Goal: Task Accomplishment & Management: Use online tool/utility

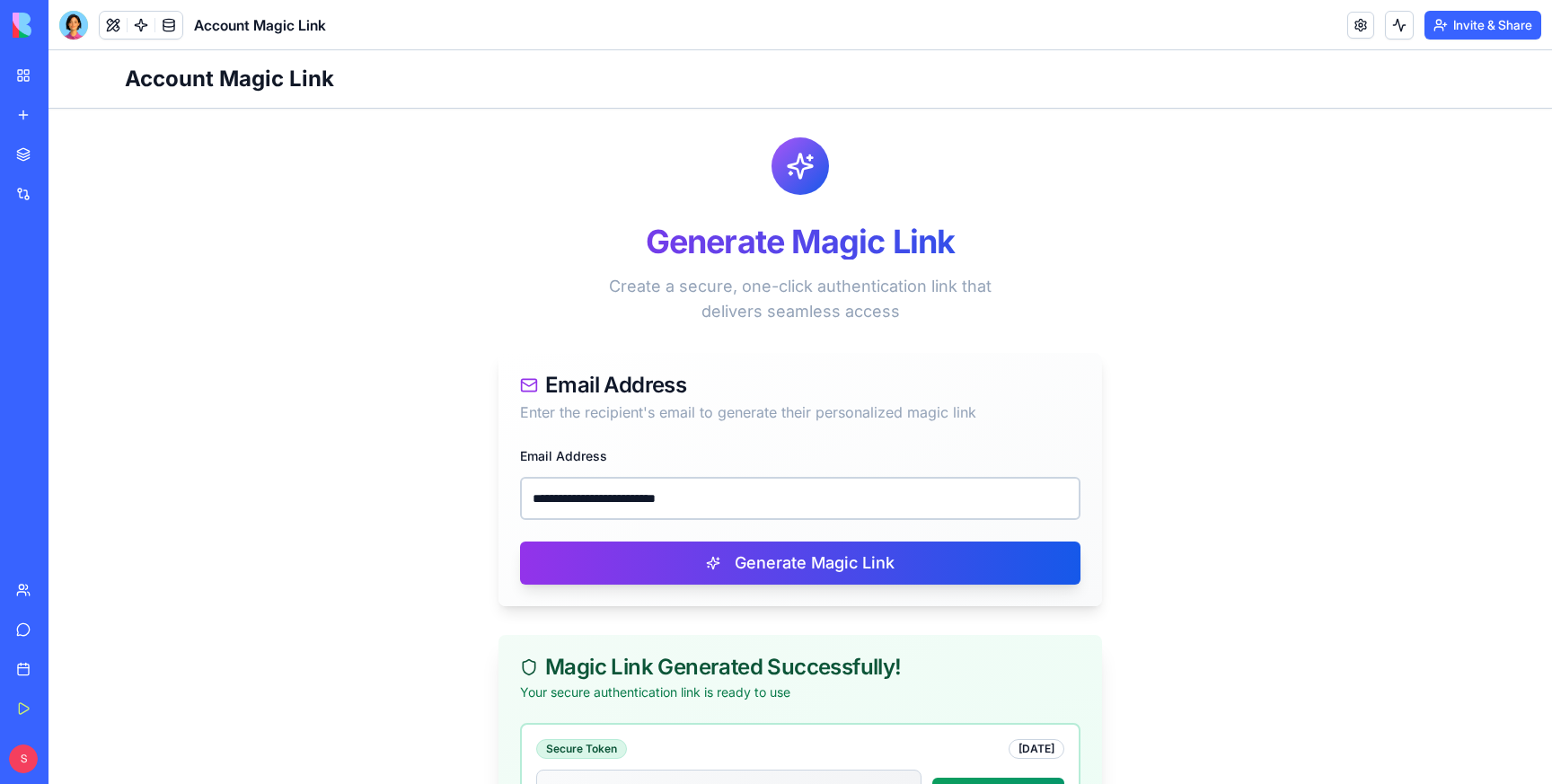
scroll to position [199, 0]
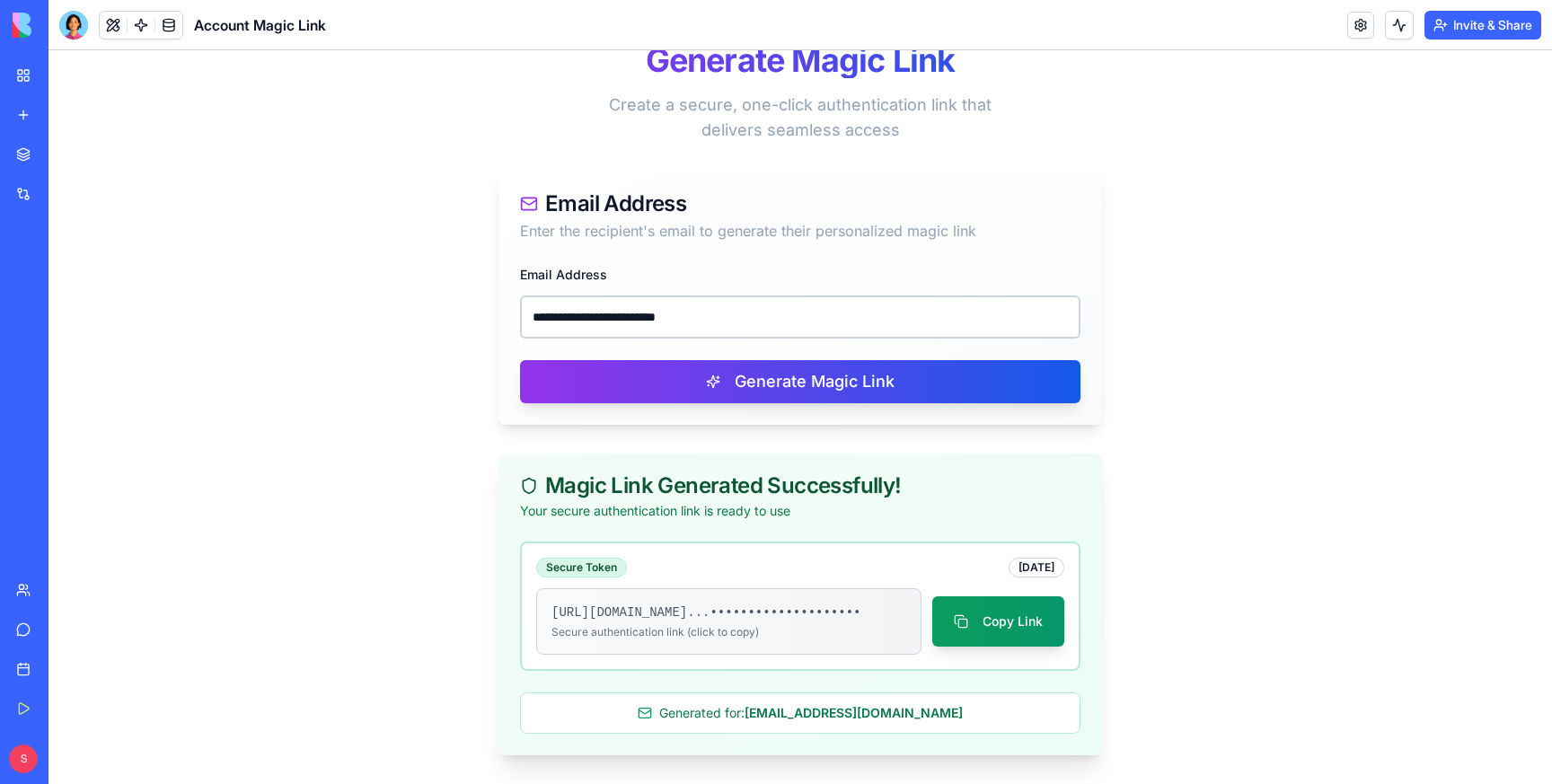
click at [24, 125] on link "New app" at bounding box center [42, 115] width 72 height 36
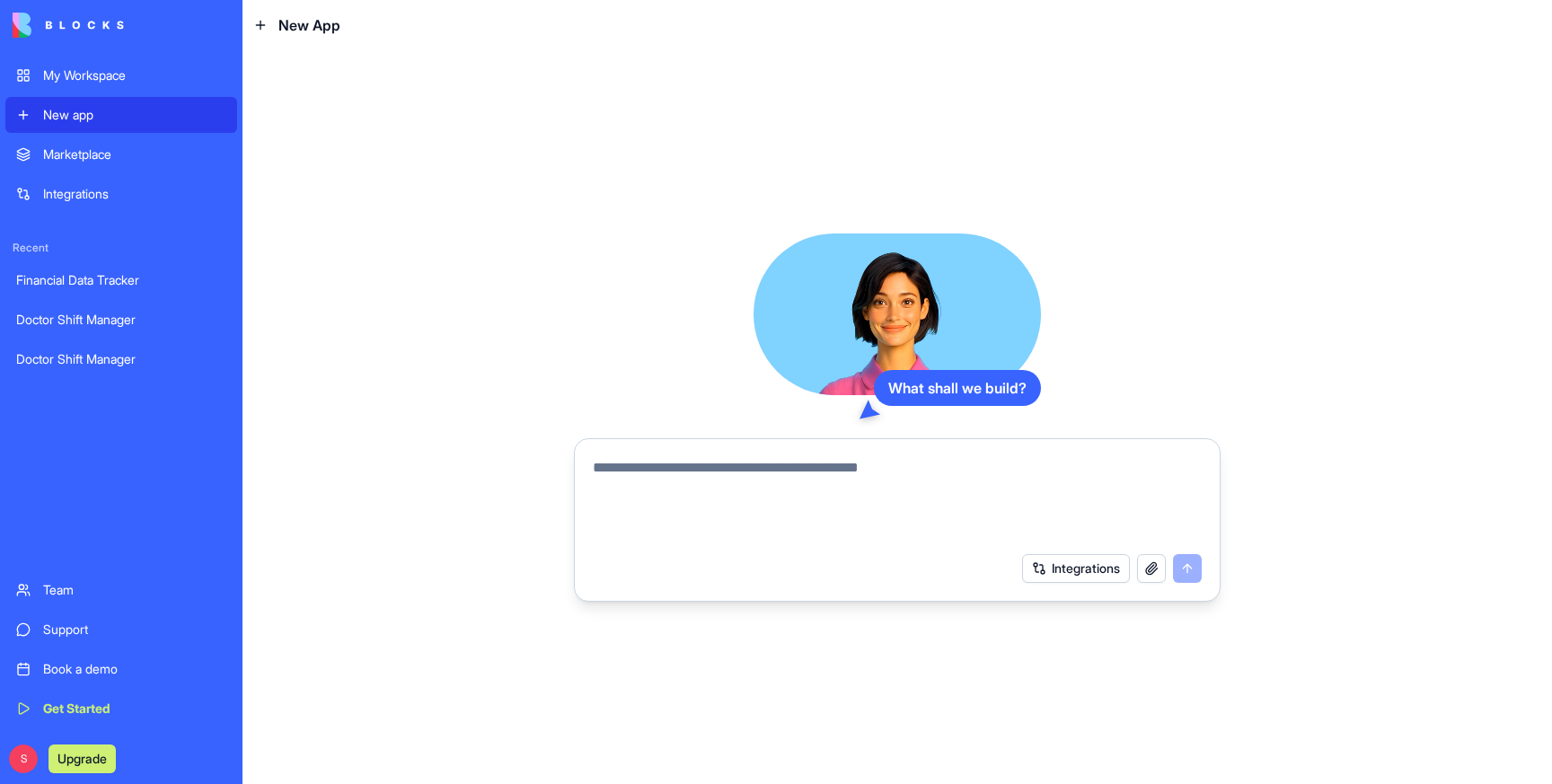
click at [639, 479] on textarea at bounding box center [898, 500] width 609 height 86
type textarea "**********"
